Goal: Transaction & Acquisition: Purchase product/service

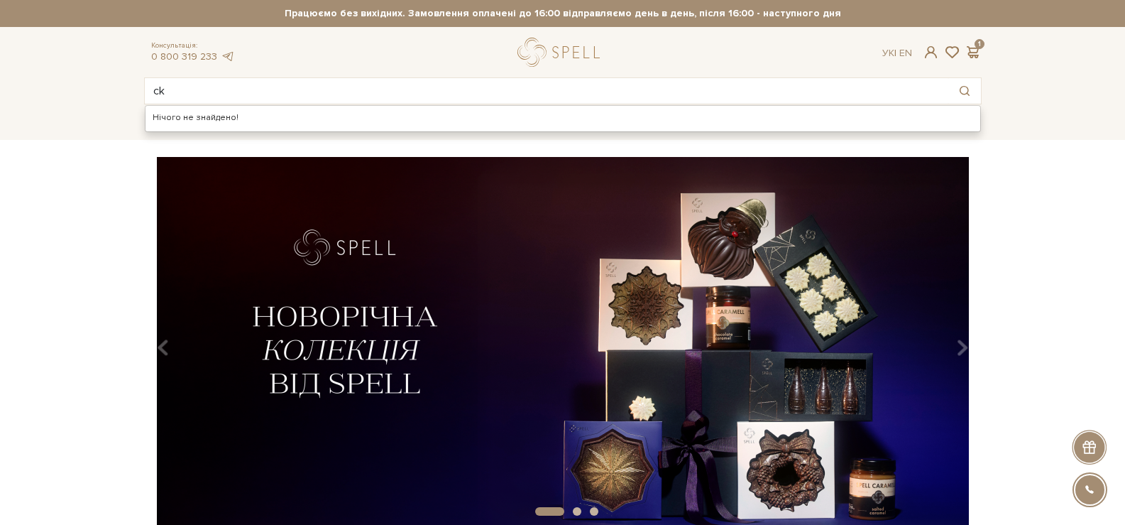
type input "c"
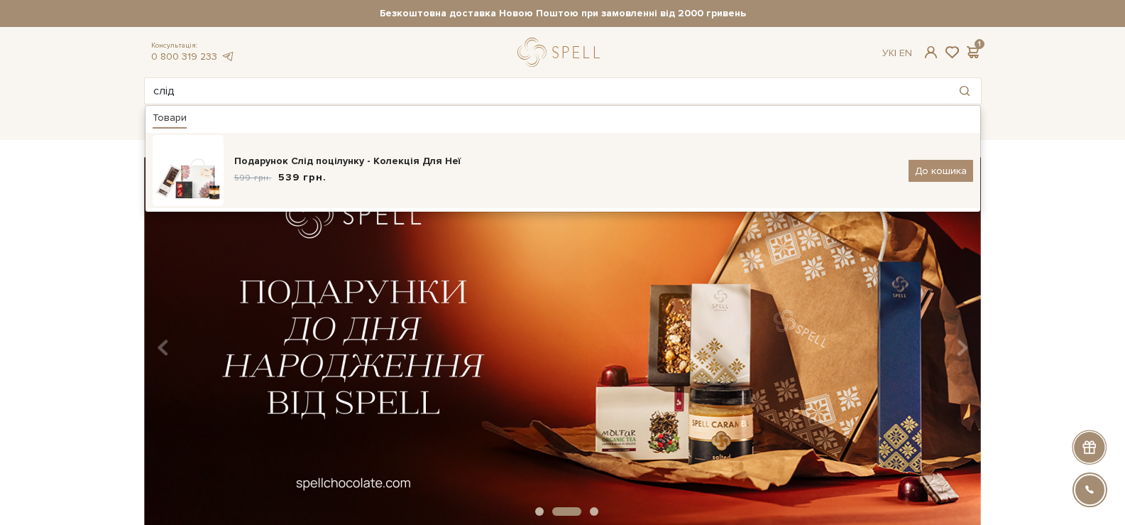
type input "слід"
click at [427, 163] on div "Подарунок Слід поцілунку - Колекція Для Неї" at bounding box center [566, 161] width 664 height 14
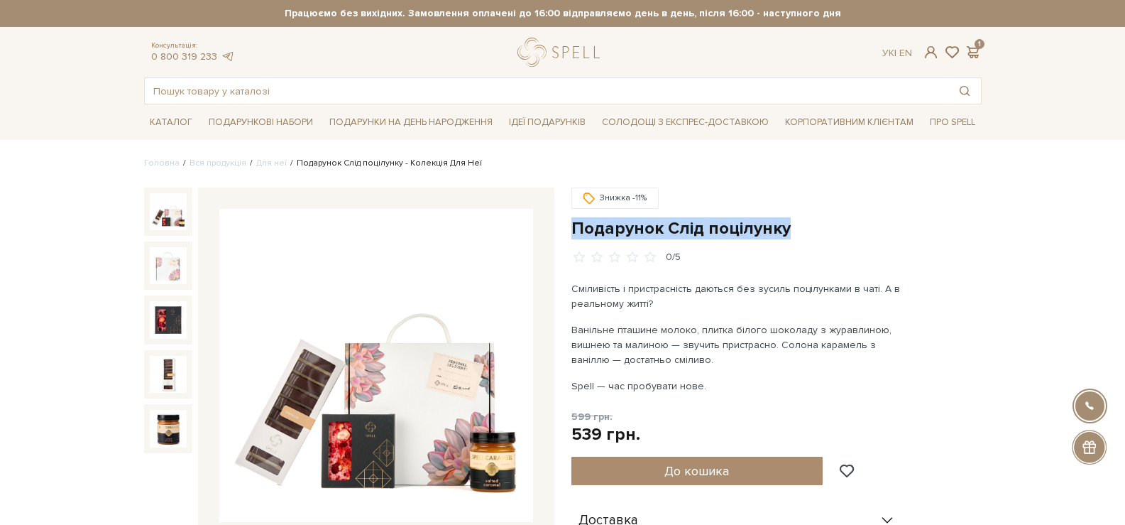
drag, startPoint x: 737, startPoint y: 237, endPoint x: 570, endPoint y: 234, distance: 166.8
click at [570, 235] on div "Знижка -11% Подарунок Слід поцілунку 0/5 Spell — час пробувати нове. 599 грн. 5…" at bounding box center [776, 516] width 427 height 659
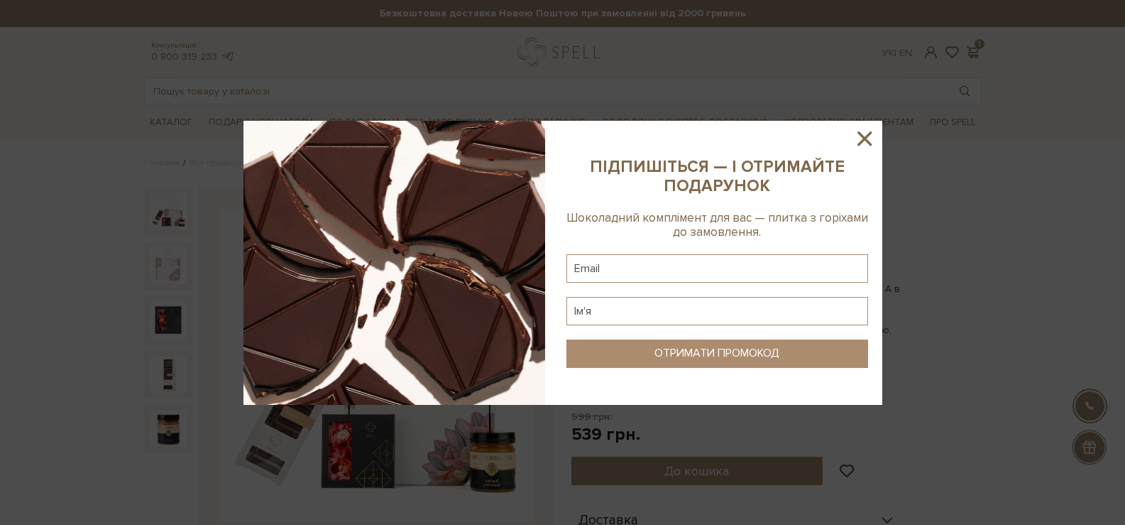
click at [870, 142] on icon at bounding box center [865, 138] width 24 height 24
